Goal: Transaction & Acquisition: Purchase product/service

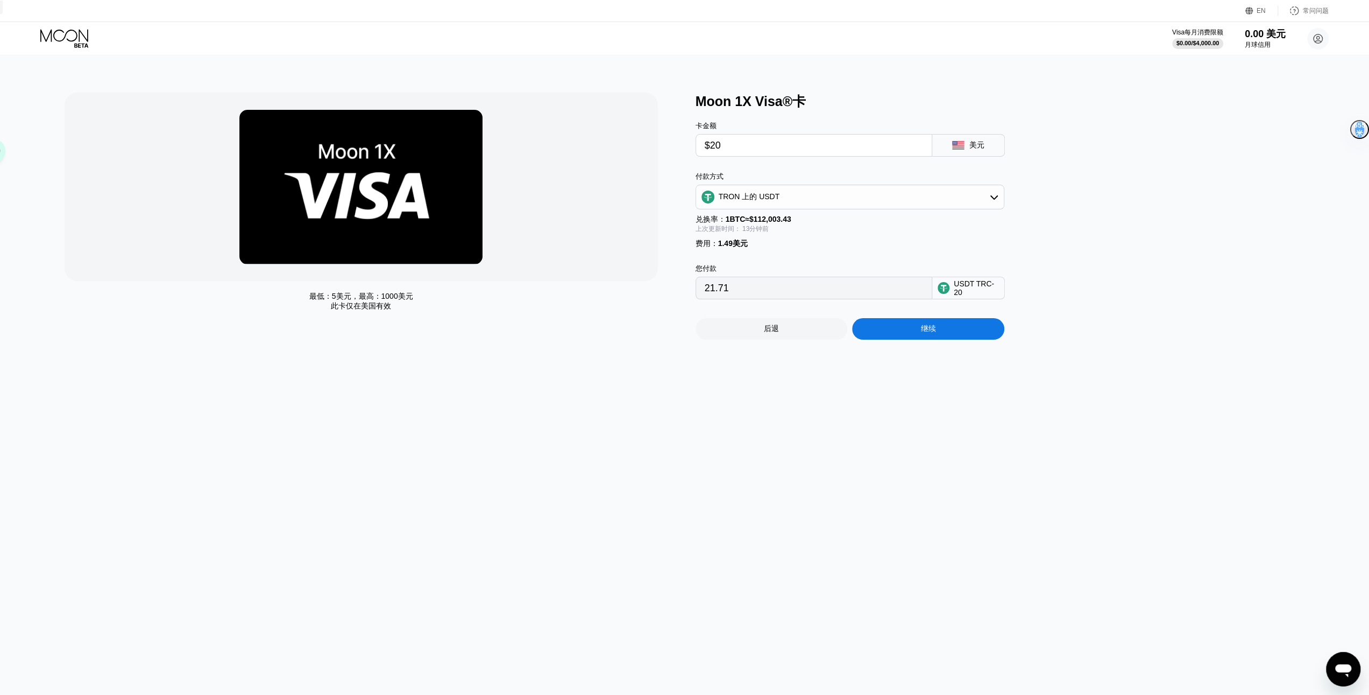
click at [2, 114] on div "最低： 5美元 ，最高： 1000美元 此卡仅在 美国有效 Moon 1X Visa®卡 卡金额 $20 美元 付款方式 TRON 上的 USDT 兑换率： …" at bounding box center [684, 375] width 1377 height 640
drag, startPoint x: 22, startPoint y: 121, endPoint x: 0, endPoint y: 124, distance: 21.8
click at [17, 125] on div "最低： 5美元 ，最高： 1000美元 此卡仅在 美国有效 Moon 1X Visa®卡 卡金额 $20 美元 付款方式 TRON 上的 USDT 兑换率： …" at bounding box center [684, 375] width 1377 height 640
click at [3, 644] on div "最低： 5美元 ，最高： 1000美元 此卡仅在 美国有效 Moon 1X Visa®卡 卡金额 $20 美元 付款方式 TRON 上的 USDT 兑换率： …" at bounding box center [684, 375] width 1377 height 640
